Goal: Information Seeking & Learning: Check status

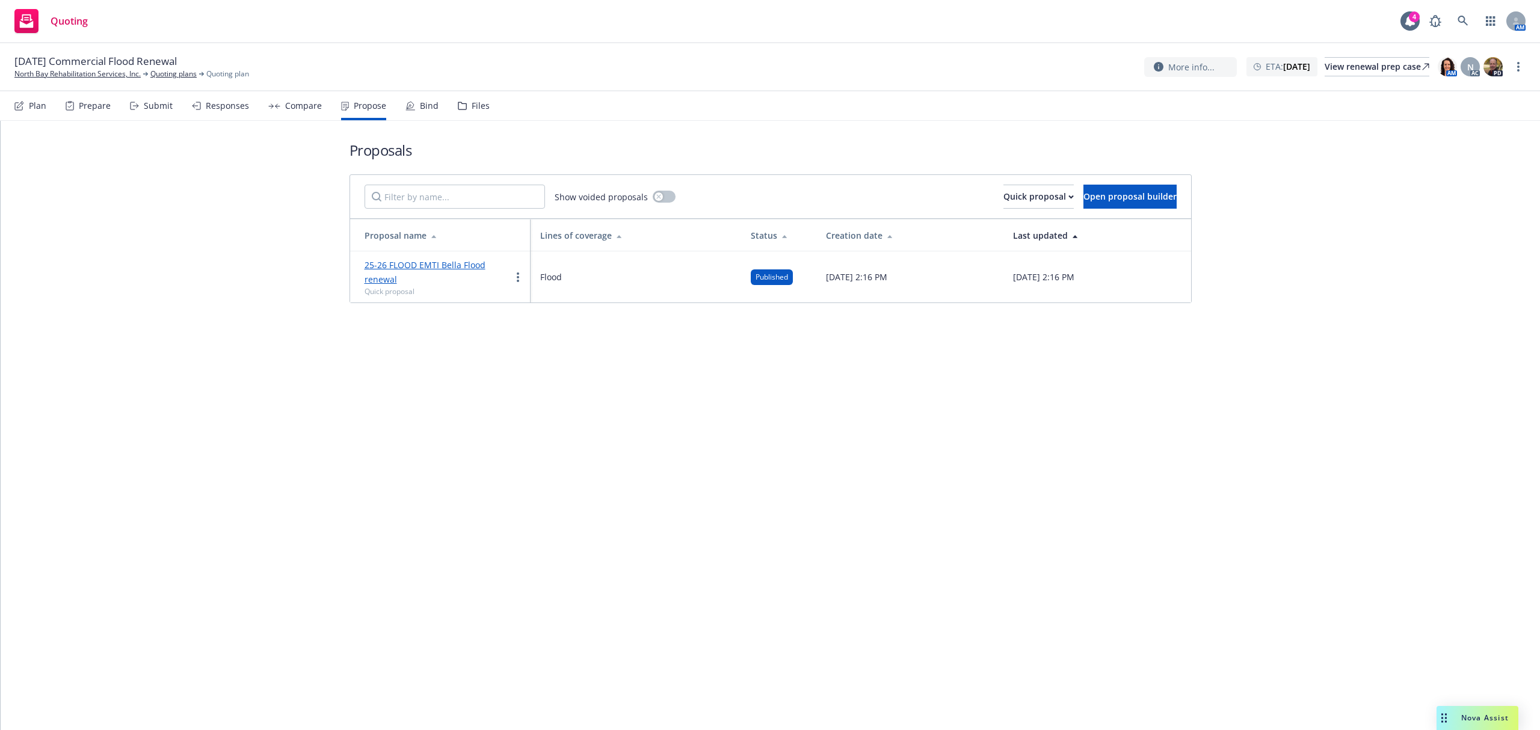
click at [66, 76] on link "North Bay Rehabilitation Services, Inc." at bounding box center [77, 74] width 126 height 11
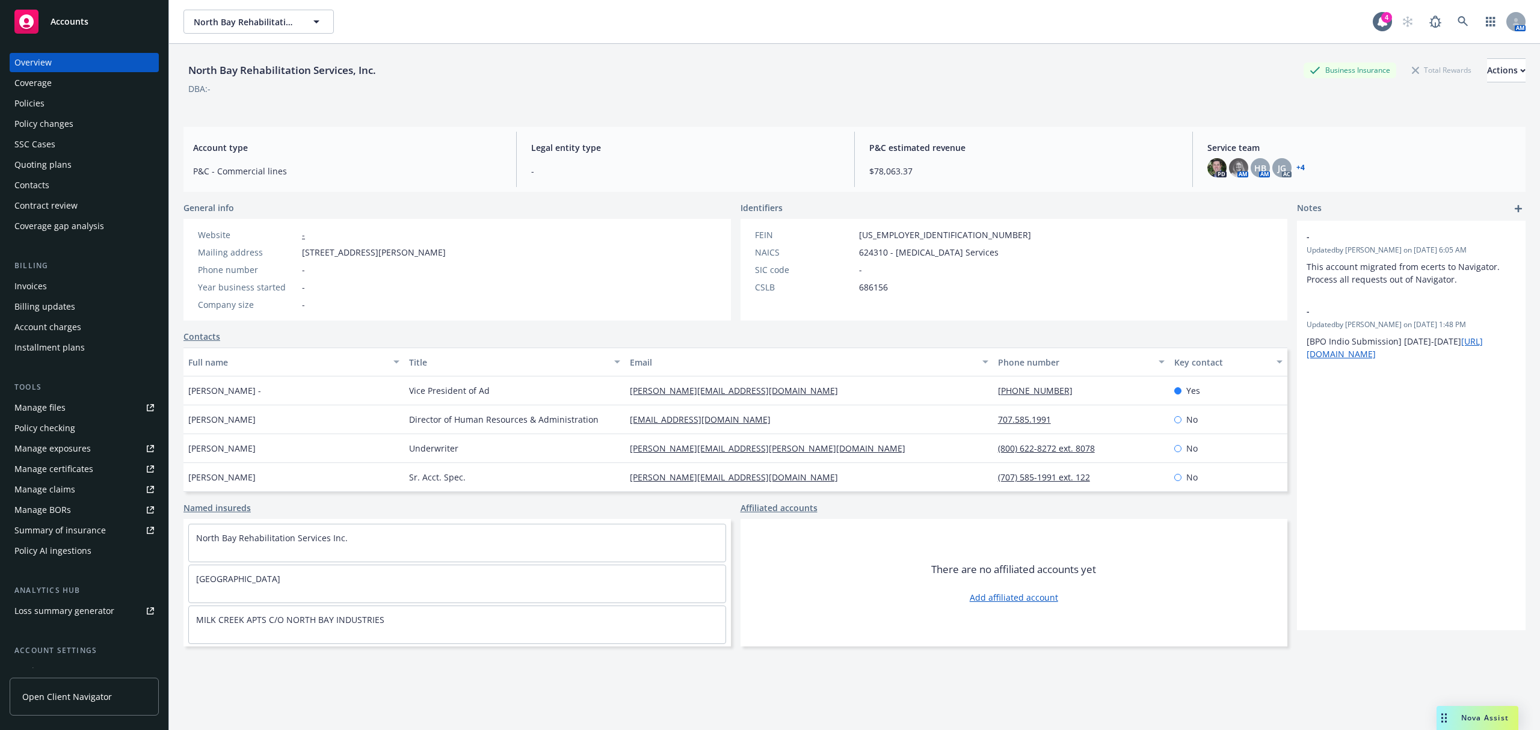
click at [58, 15] on div "Accounts" at bounding box center [84, 22] width 140 height 24
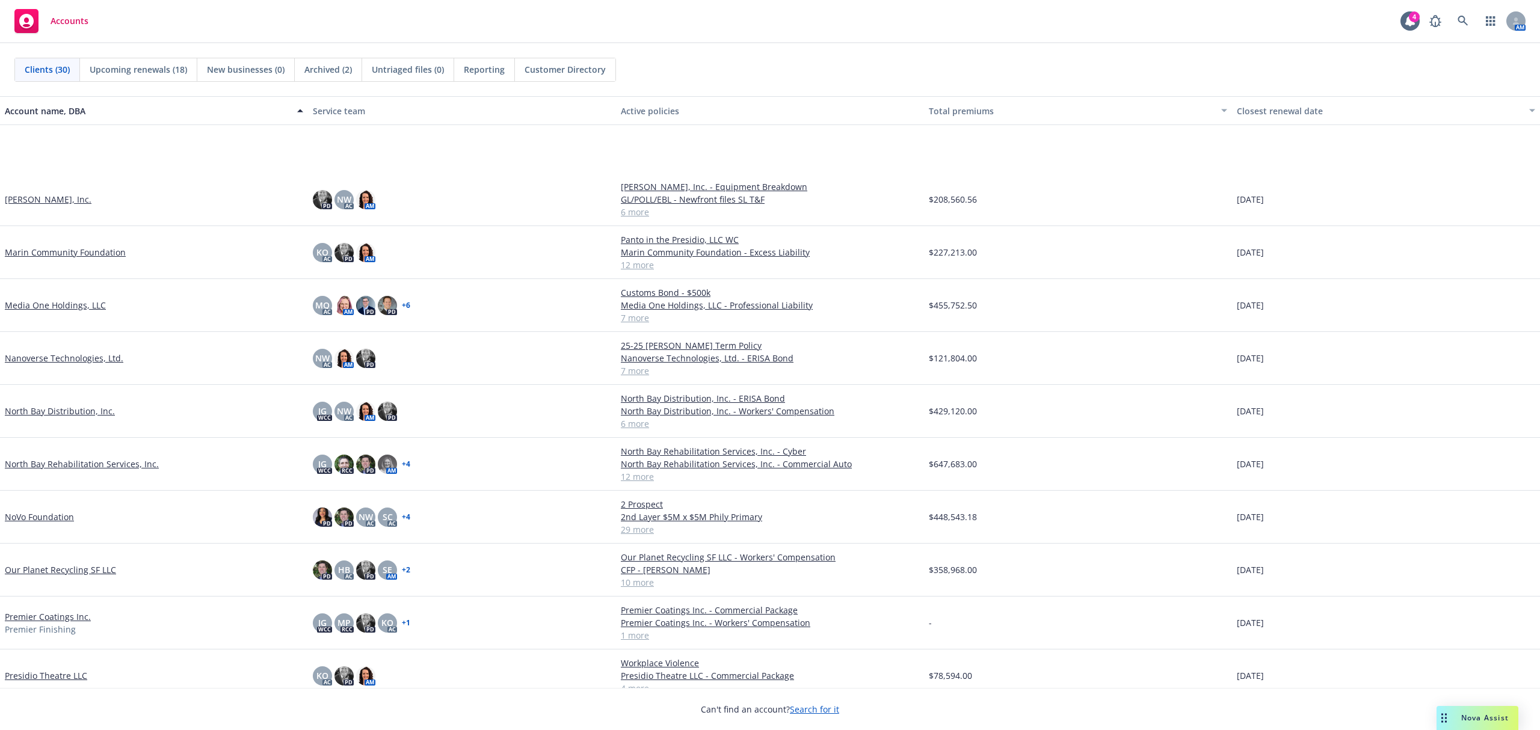
scroll to position [641, 0]
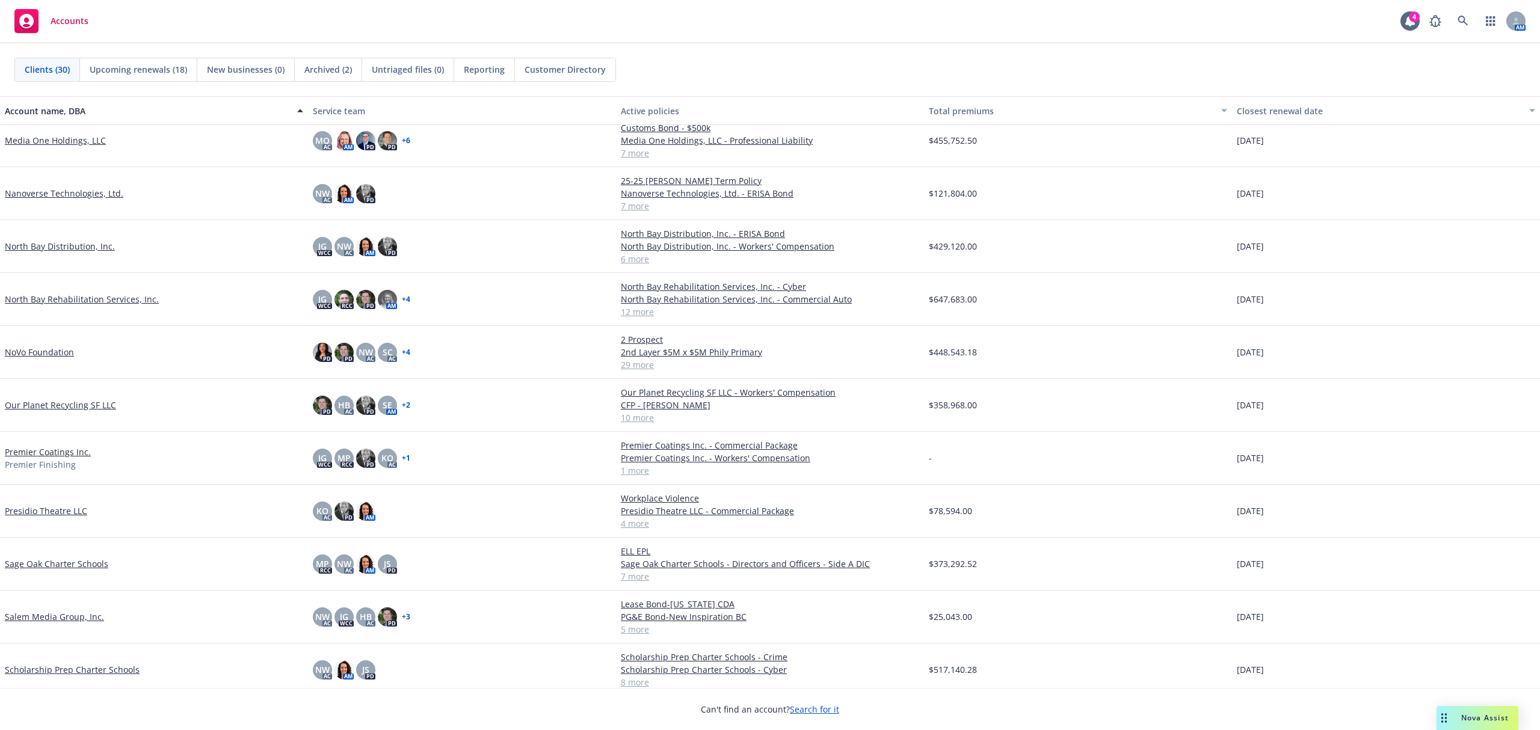
click at [27, 349] on link "NoVo Foundation" at bounding box center [39, 352] width 69 height 13
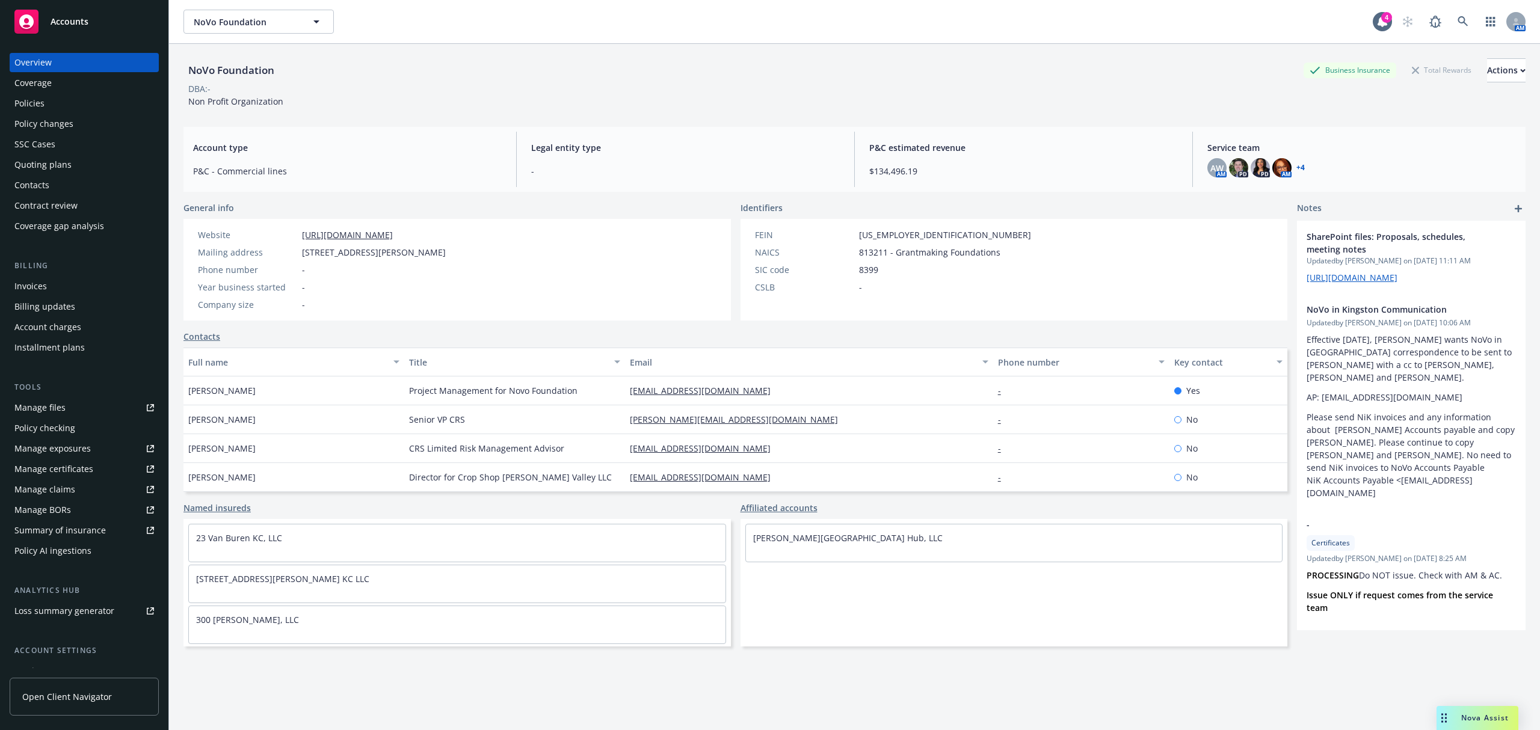
click at [31, 159] on div "Quoting plans" at bounding box center [42, 164] width 57 height 19
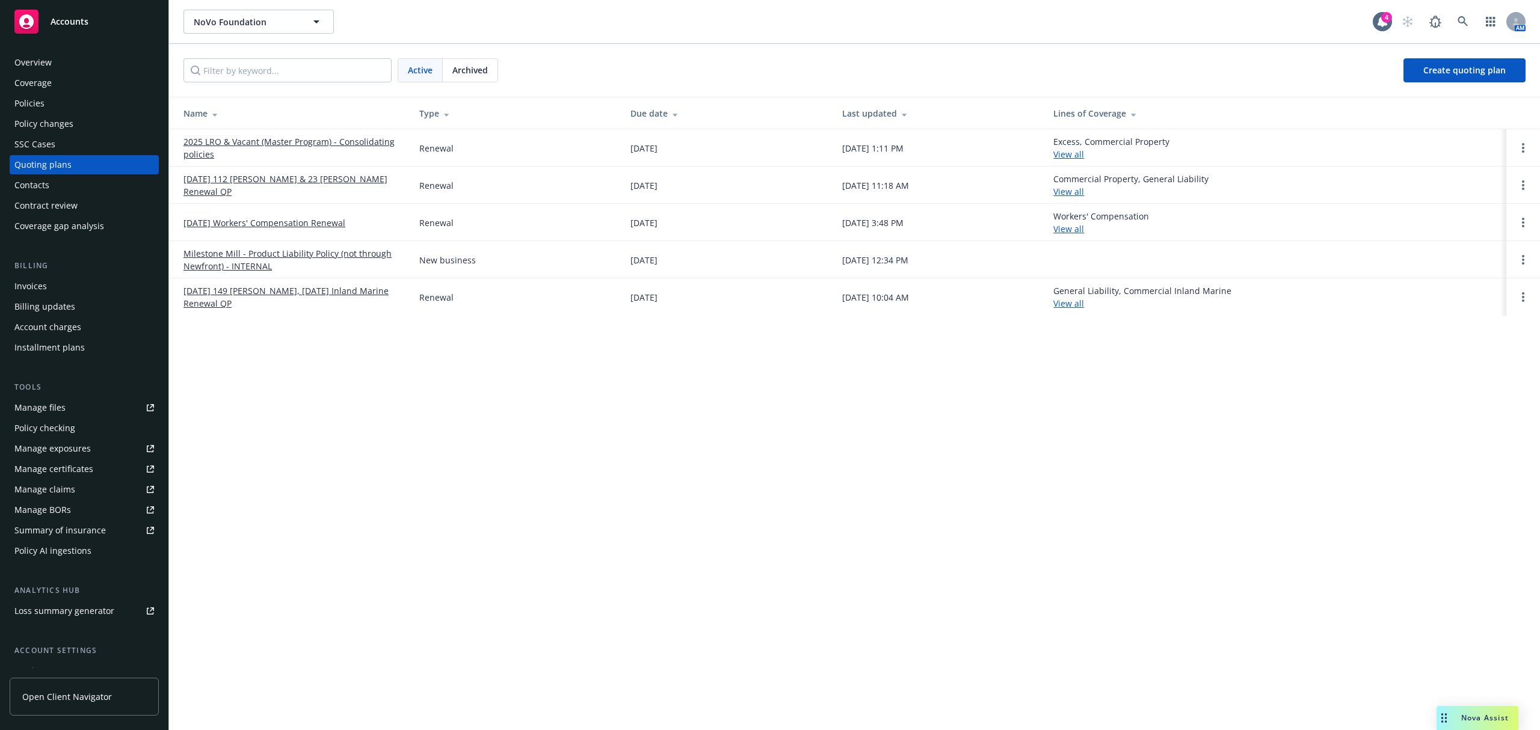
click at [39, 97] on div "Policies" at bounding box center [29, 103] width 30 height 19
